Goal: Task Accomplishment & Management: Use online tool/utility

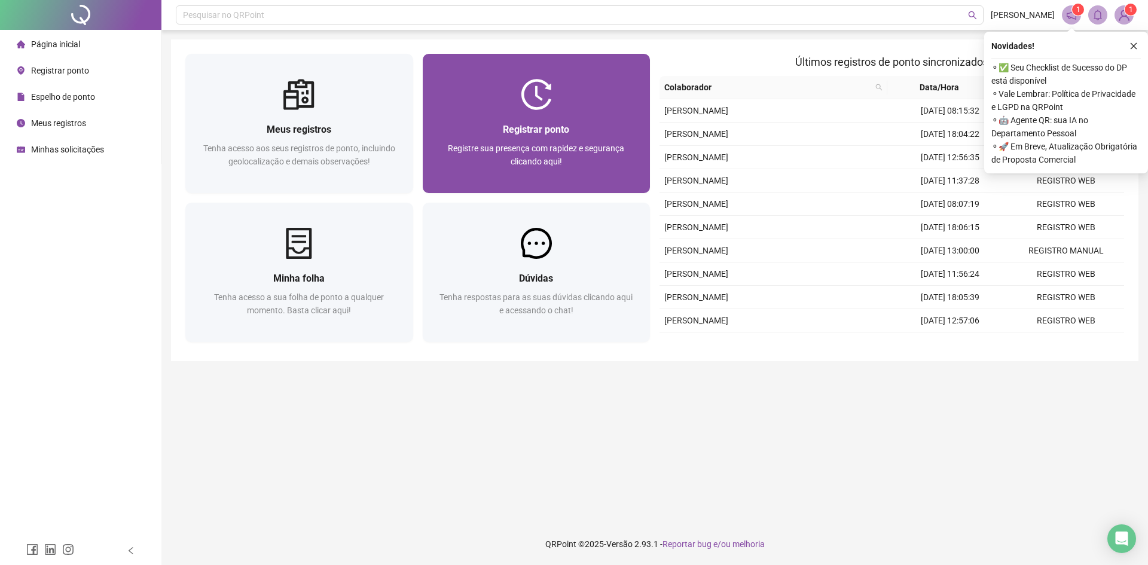
click at [538, 127] on span "Registrar ponto" at bounding box center [536, 129] width 66 height 11
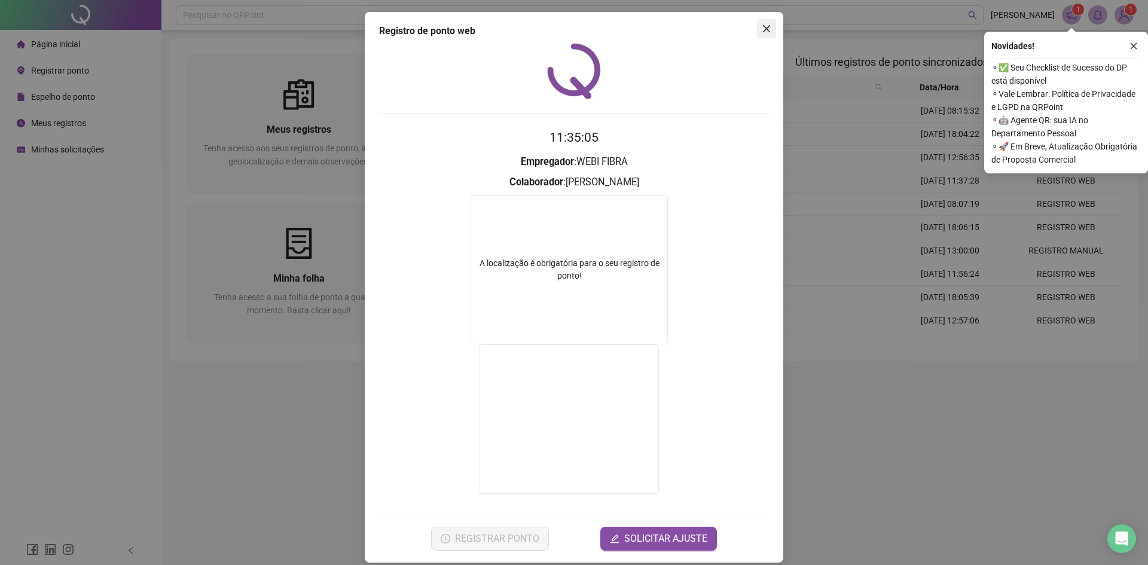
click at [764, 25] on icon "close" at bounding box center [767, 29] width 10 height 10
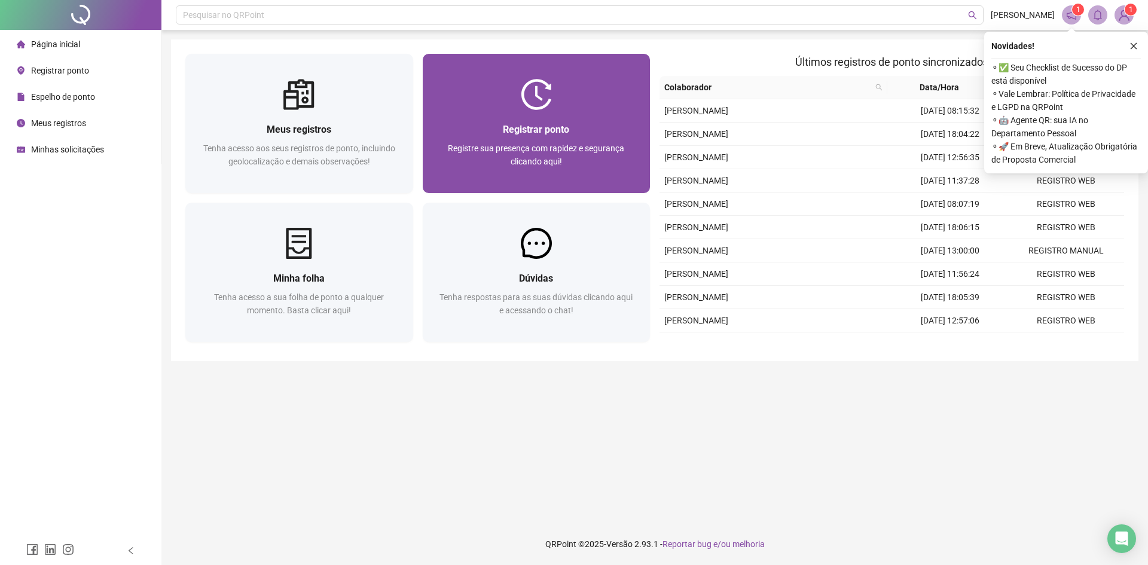
click at [553, 93] on div at bounding box center [537, 94] width 228 height 31
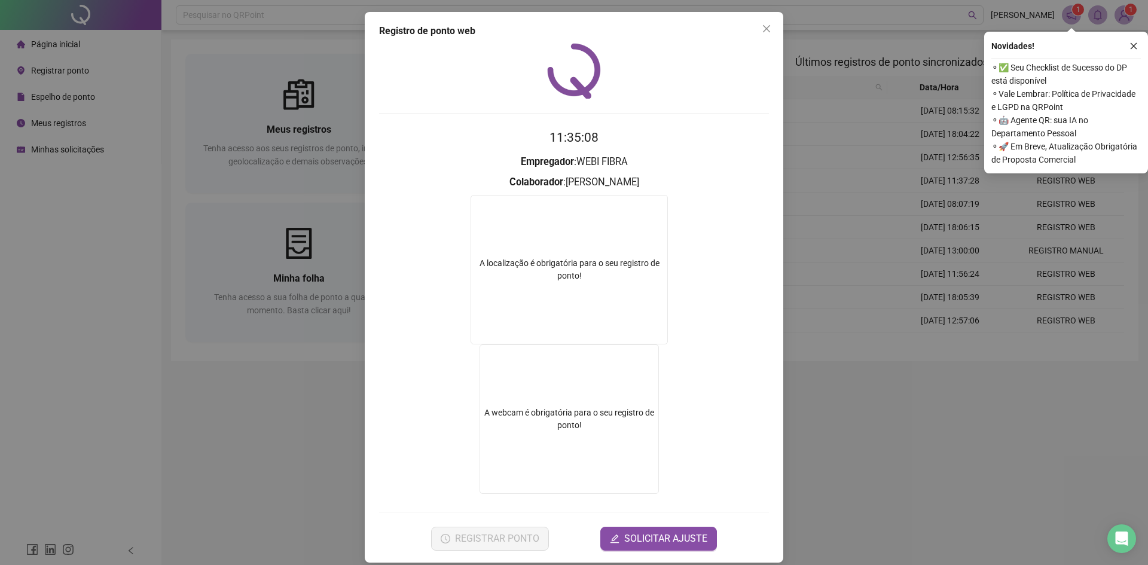
scroll to position [12, 0]
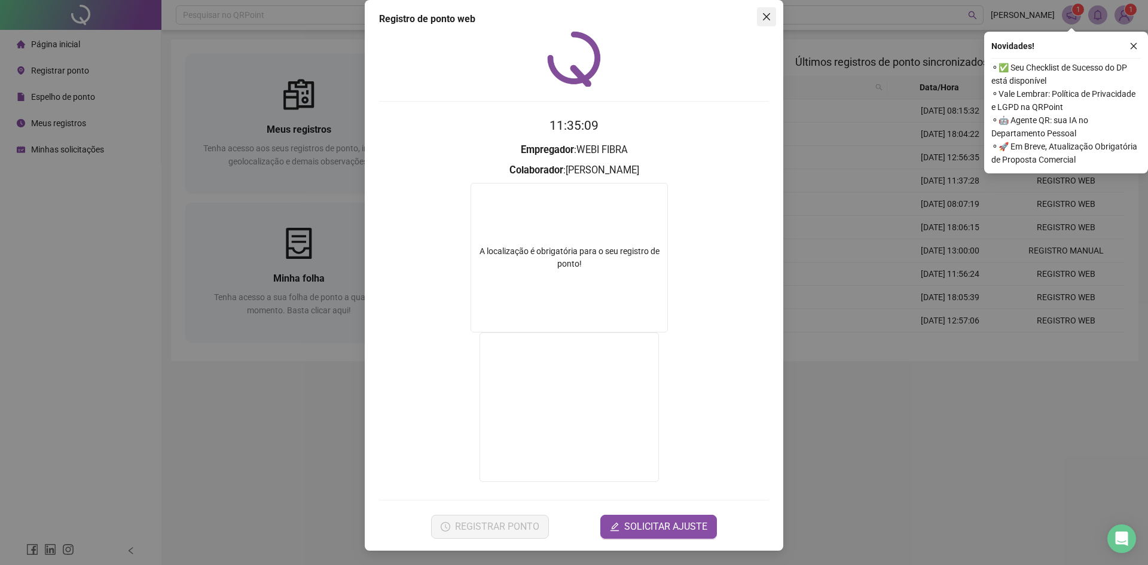
click at [761, 11] on button "Close" at bounding box center [766, 16] width 19 height 19
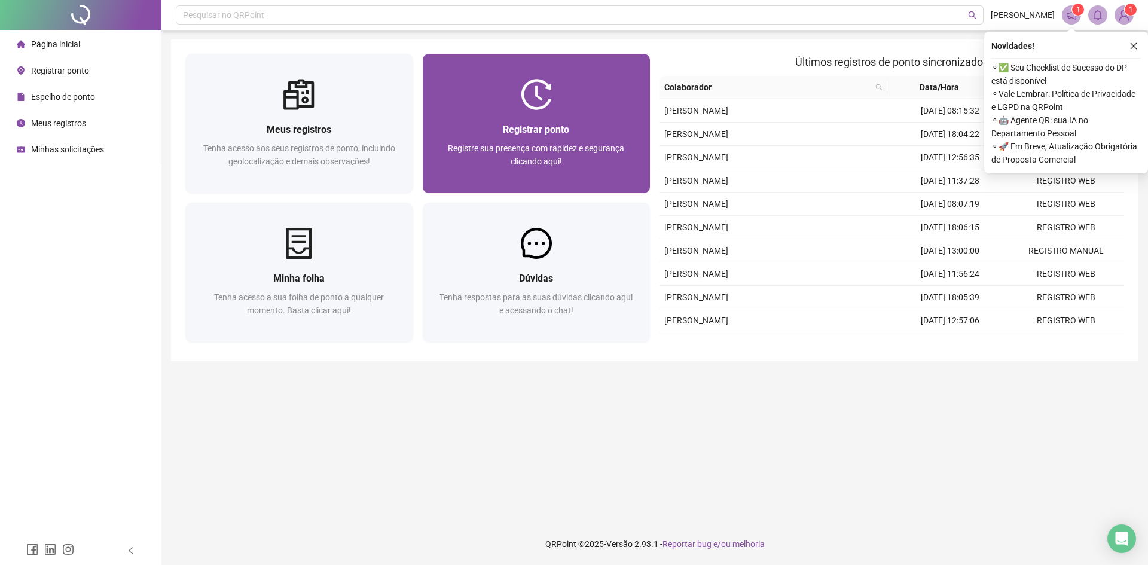
click at [539, 109] on img at bounding box center [536, 94] width 31 height 31
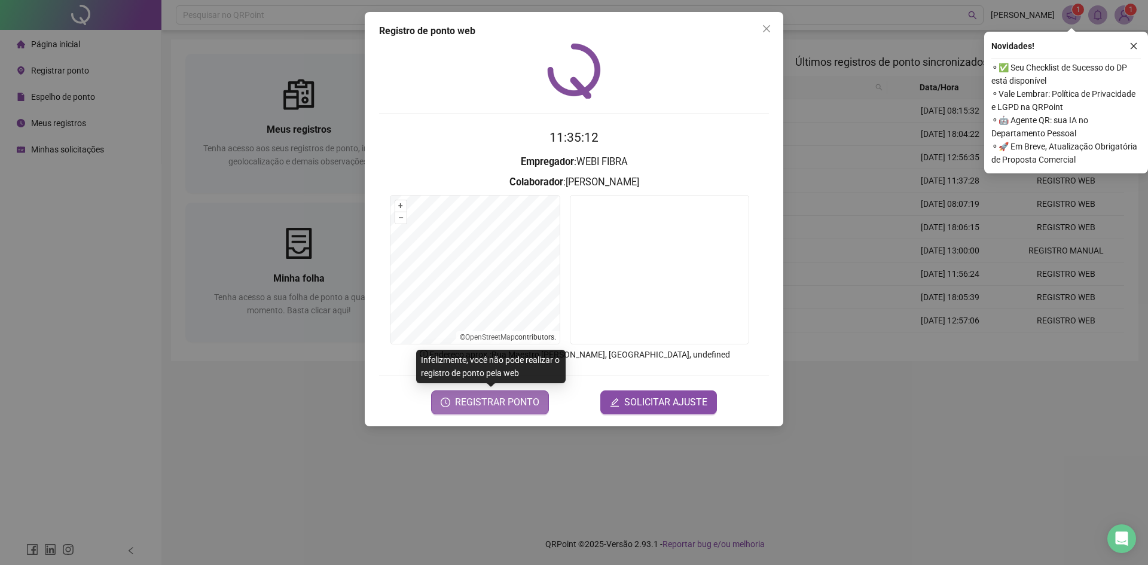
click at [499, 402] on span "REGISTRAR PONTO" at bounding box center [497, 402] width 84 height 14
